Goal: Information Seeking & Learning: Compare options

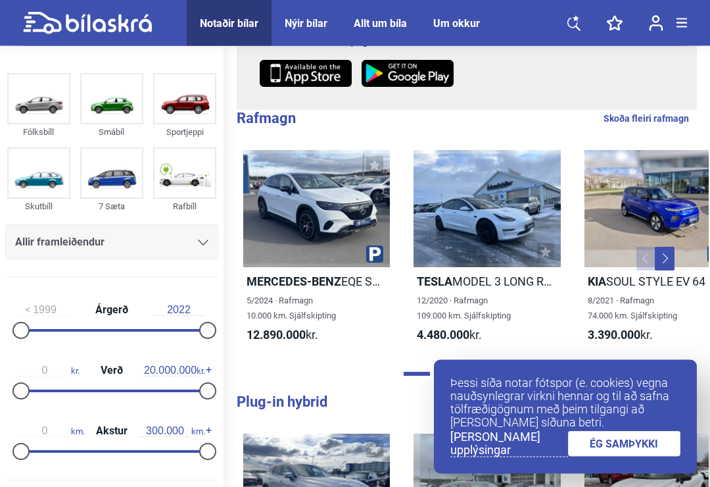
scroll to position [278, 0]
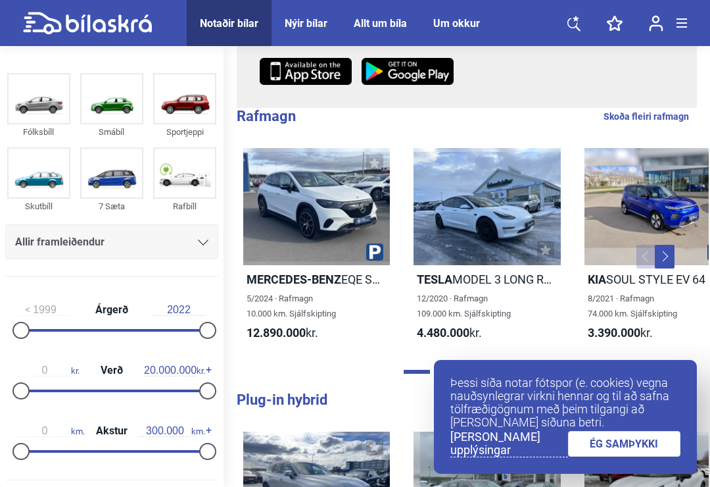
click at [97, 392] on div at bounding box center [111, 390] width 187 height 3
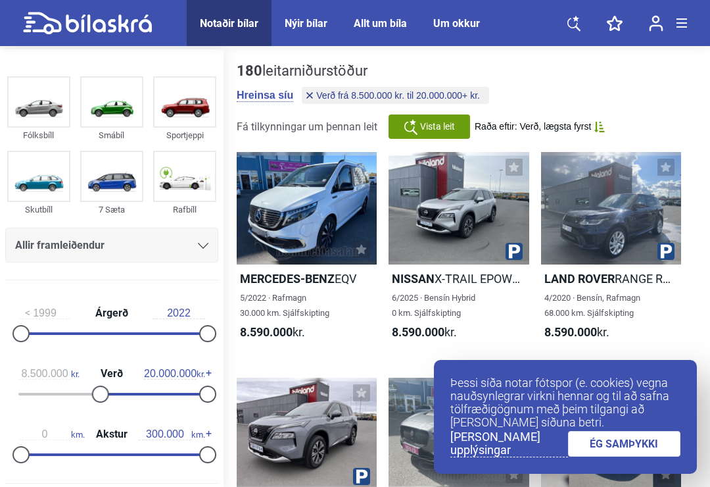
click at [55, 395] on div at bounding box center [111, 394] width 187 height 3
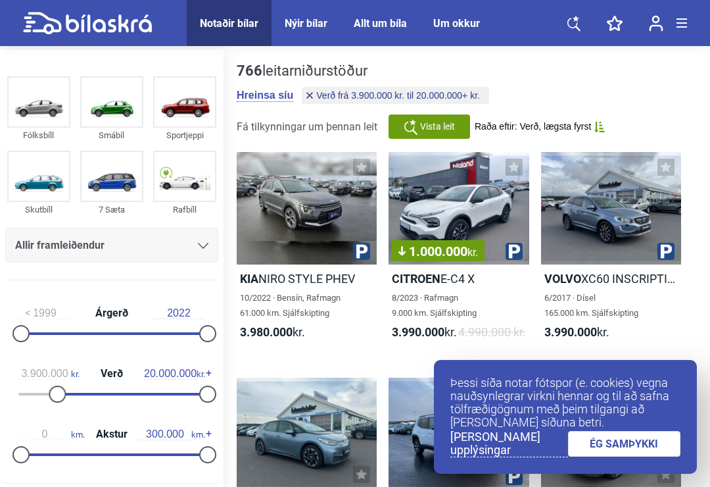
click at [34, 395] on div at bounding box center [111, 394] width 187 height 3
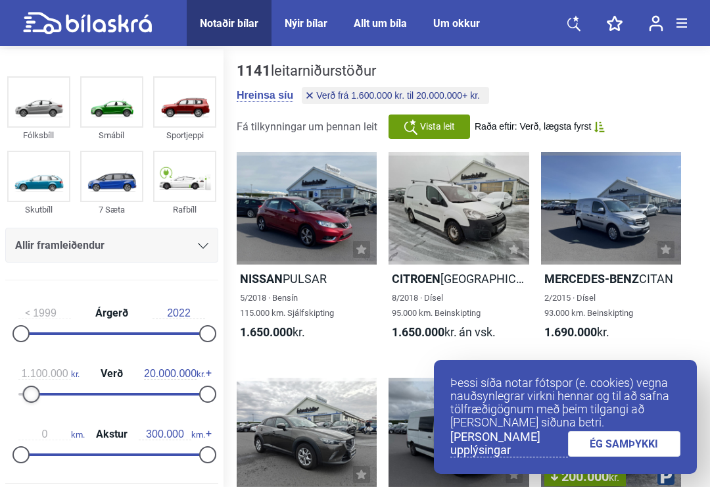
type input "1.000.000"
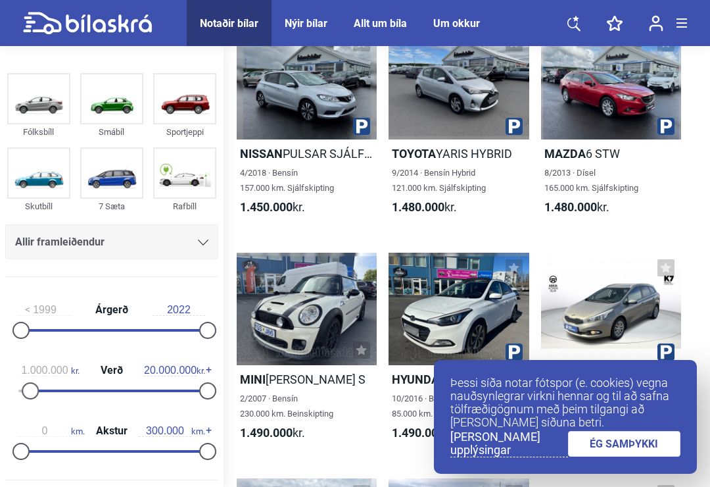
scroll to position [2383, 0]
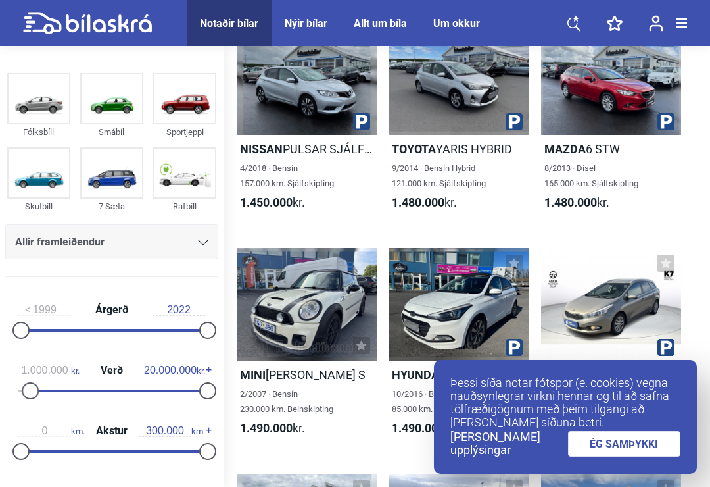
click at [376, 416] on div "2/2007 · Bensín 230.000 km. Beinskipting" at bounding box center [307, 401] width 140 height 30
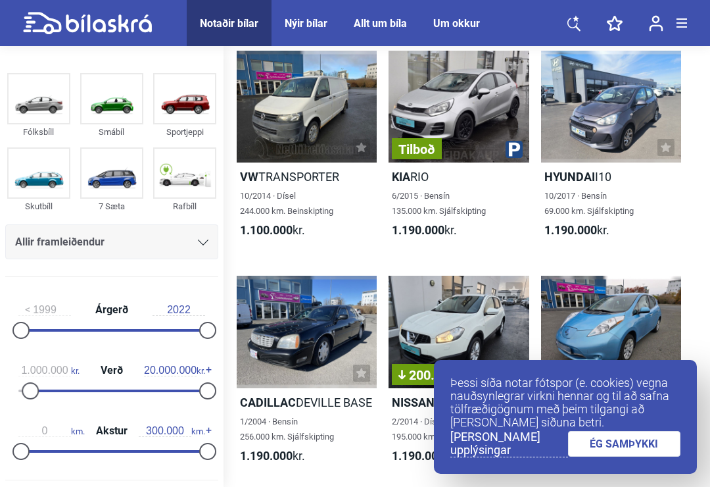
scroll to position [318, 0]
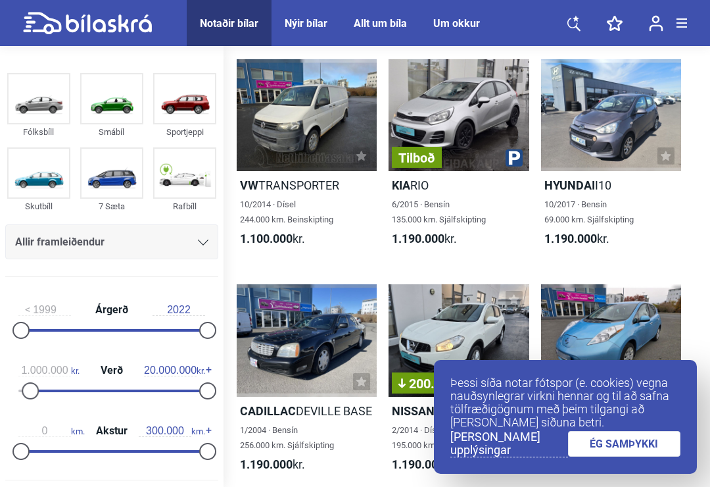
click at [640, 170] on div at bounding box center [611, 115] width 140 height 112
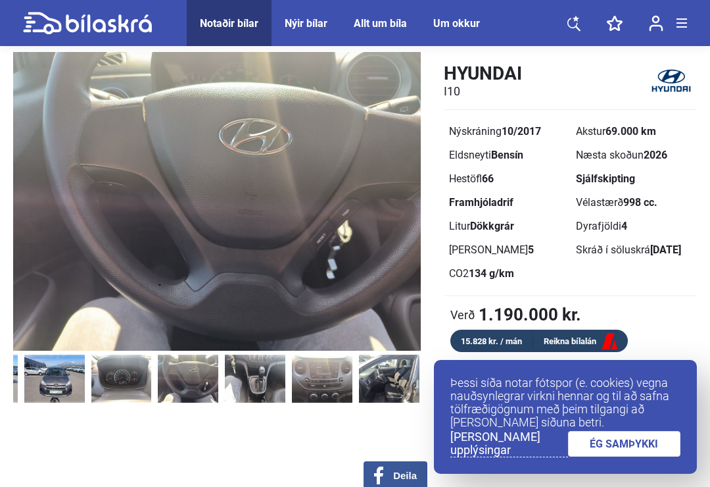
scroll to position [0, 458]
click at [203, 383] on img at bounding box center [187, 379] width 61 height 48
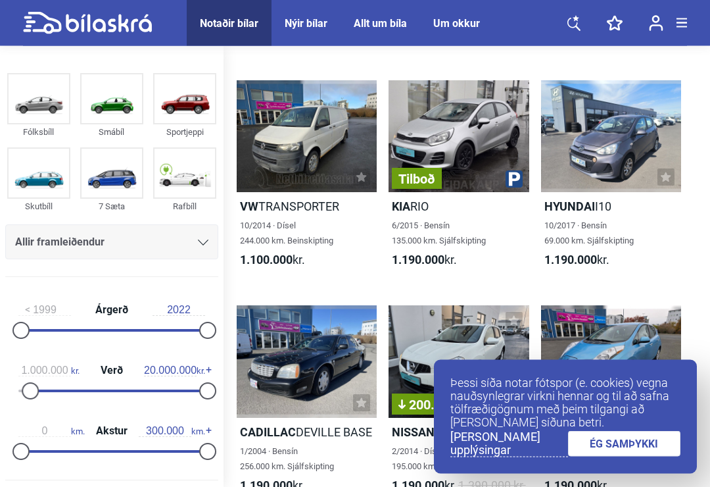
scroll to position [318, 0]
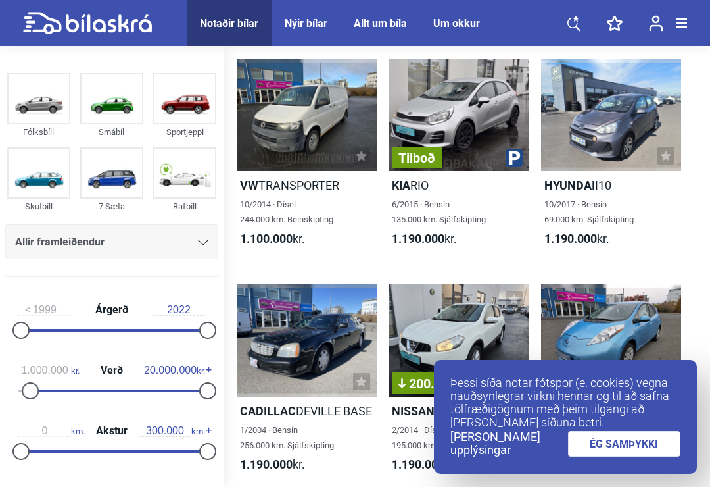
click at [499, 161] on div "Tilboð" at bounding box center [459, 115] width 140 height 112
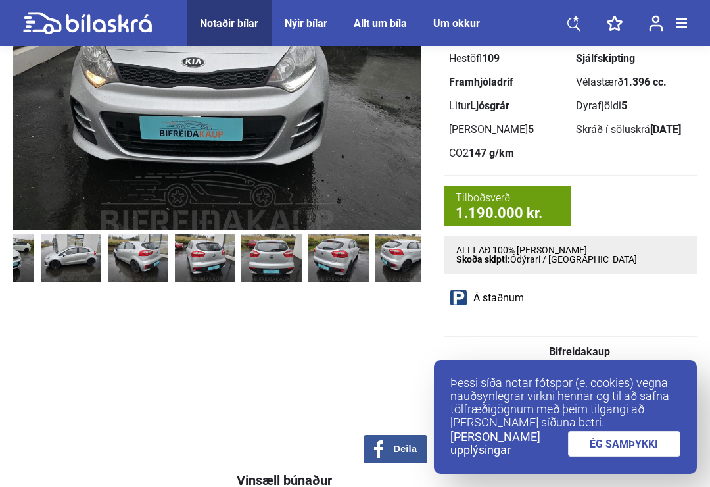
scroll to position [0, 374]
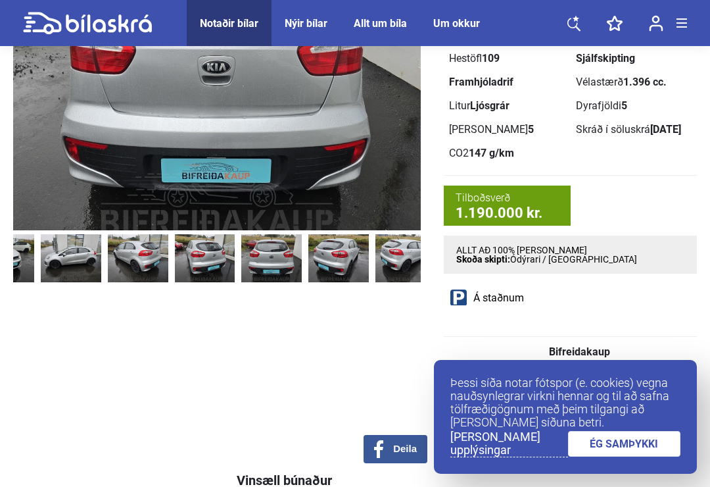
click at [284, 280] on img at bounding box center [271, 258] width 61 height 48
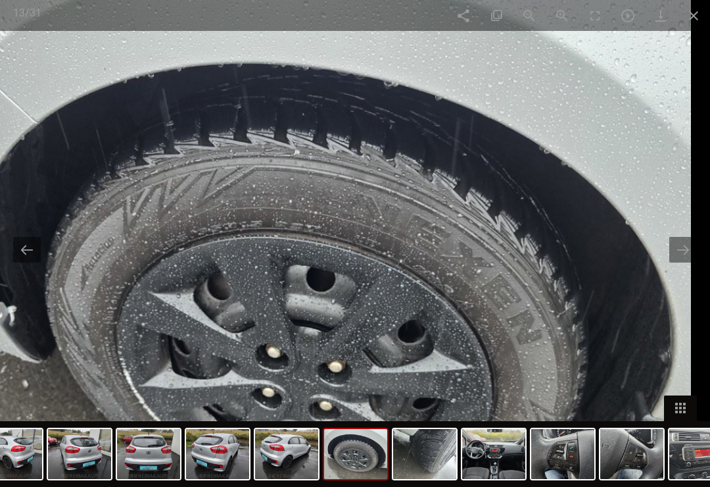
click at [689, 259] on button at bounding box center [684, 250] width 28 height 26
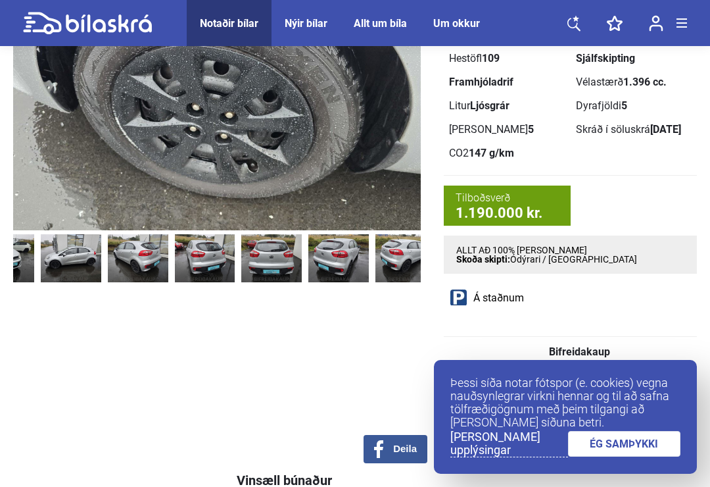
click at [245, 429] on div "‹ › Deila" at bounding box center [217, 203] width 408 height 542
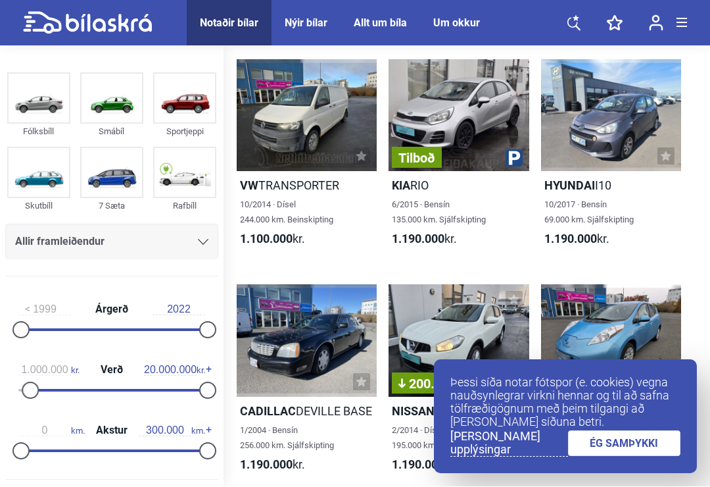
scroll to position [318, 0]
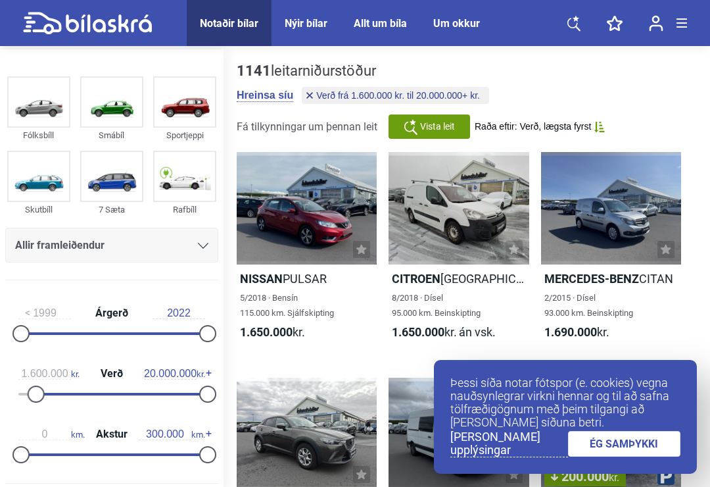
type input "3.900.000"
